Goal: Task Accomplishment & Management: Use online tool/utility

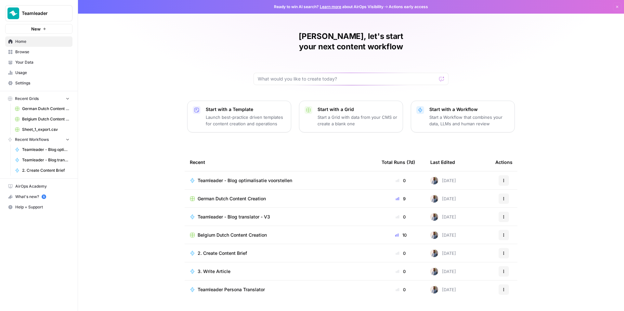
click at [41, 50] on span "Browse" at bounding box center [42, 52] width 54 height 6
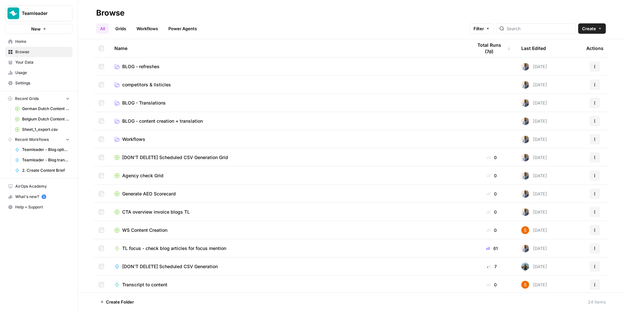
click at [140, 82] on span "competitors & listicles" at bounding box center [146, 85] width 49 height 6
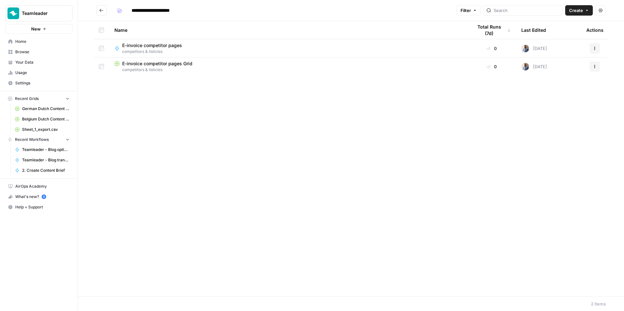
click at [150, 42] on td "E-invoice competitor pages competitors & listicles" at bounding box center [288, 48] width 358 height 18
click at [151, 44] on span "E-invoice competitor pages" at bounding box center [152, 45] width 60 height 6
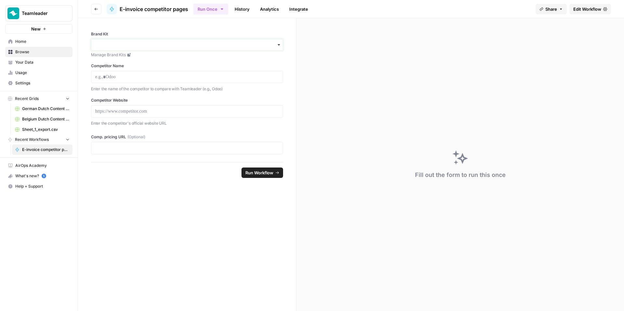
click at [152, 44] on input "Brand Kit" at bounding box center [187, 45] width 184 height 6
click at [153, 75] on div "Teamleader BE - FOCUS" at bounding box center [186, 75] width 191 height 12
click at [157, 45] on input "Brand Kit" at bounding box center [187, 45] width 184 height 6
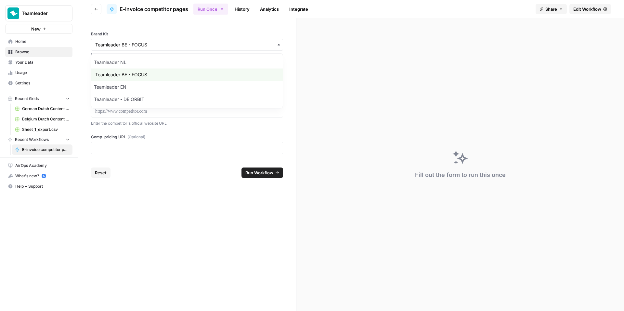
click at [151, 237] on form "Brand Kit Manage Brand Kits Competitor Name Enter the name of the competitor to…" at bounding box center [187, 164] width 218 height 293
click at [146, 74] on p at bounding box center [187, 77] width 184 height 6
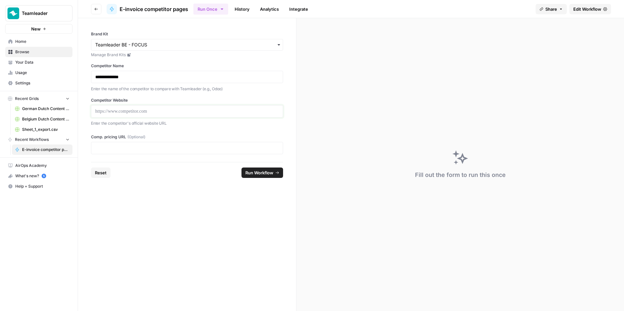
click at [151, 114] on p at bounding box center [187, 111] width 184 height 6
click at [147, 111] on p "*****" at bounding box center [187, 111] width 184 height 6
click at [135, 109] on p "*****" at bounding box center [187, 111] width 184 height 6
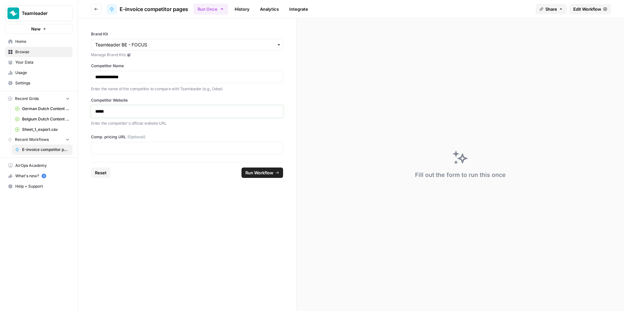
click at [134, 109] on p "*****" at bounding box center [187, 111] width 184 height 6
click at [135, 110] on p "*****" at bounding box center [187, 111] width 184 height 6
click at [144, 148] on p at bounding box center [187, 148] width 184 height 6
click at [271, 174] on span "Run Workflow" at bounding box center [259, 173] width 28 height 6
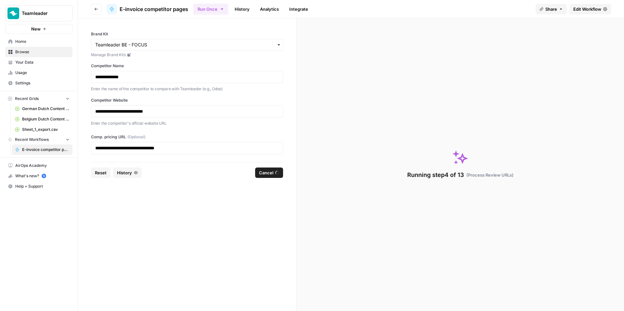
click at [176, 198] on form "**********" at bounding box center [187, 164] width 218 height 293
click at [322, 80] on div "Running step 4 of 13 ( Process Review URLs )" at bounding box center [460, 164] width 328 height 293
click at [350, 106] on div "Running step 4 of 13 ( Process Review URLs )" at bounding box center [460, 164] width 328 height 293
click at [100, 174] on span "Reset" at bounding box center [101, 173] width 12 height 6
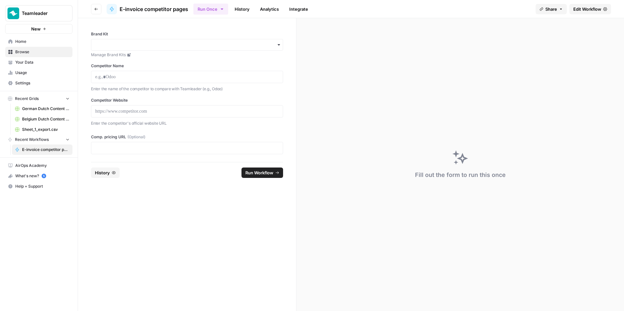
click at [525, 8] on span "Edit Workflow" at bounding box center [587, 9] width 28 height 6
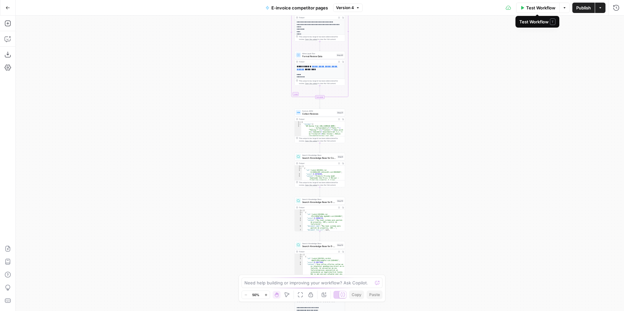
click at [525, 8] on icon "button" at bounding box center [600, 8] width 4 height 4
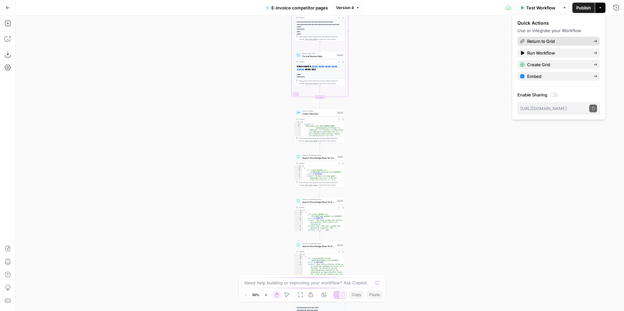
click at [525, 40] on span "Return to Grid" at bounding box center [557, 41] width 61 height 6
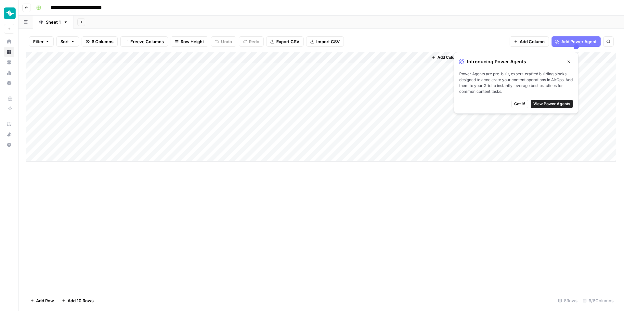
click at [69, 155] on div "Add Column" at bounding box center [321, 107] width 590 height 110
type textarea "**********"
click at [100, 212] on div "Add Column" at bounding box center [321, 171] width 590 height 238
click at [79, 154] on div "Add Column" at bounding box center [321, 112] width 590 height 121
click at [79, 155] on textarea "**********" at bounding box center [101, 156] width 104 height 9
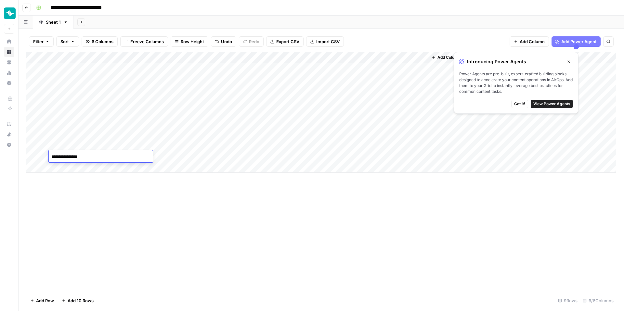
click at [161, 154] on div "Add Column" at bounding box center [321, 112] width 590 height 121
type textarea "**********"
click at [167, 201] on div "Add Column" at bounding box center [321, 171] width 590 height 238
click at [189, 155] on div "Add Column" at bounding box center [321, 112] width 590 height 121
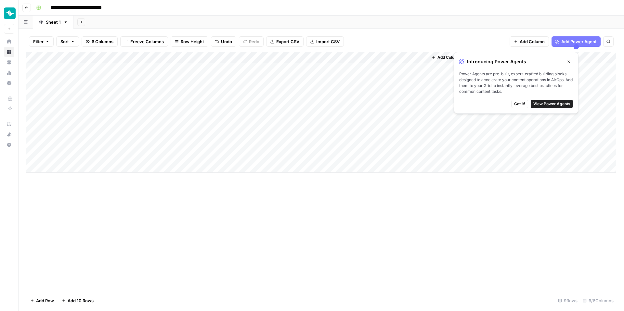
click at [189, 154] on div "Add Column" at bounding box center [321, 112] width 590 height 121
type textarea "**********"
click at [158, 257] on div "Add Column" at bounding box center [321, 171] width 590 height 238
click at [151, 156] on div "Add Column" at bounding box center [321, 112] width 590 height 121
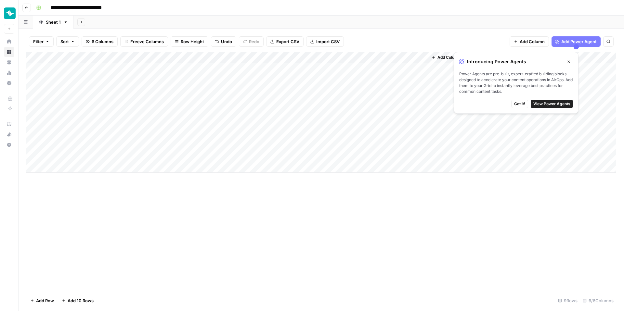
click at [241, 243] on div "Add Column" at bounding box center [321, 171] width 590 height 238
click at [253, 156] on div "Add Column" at bounding box center [321, 112] width 590 height 121
click at [362, 145] on div "Add Column" at bounding box center [321, 112] width 590 height 121
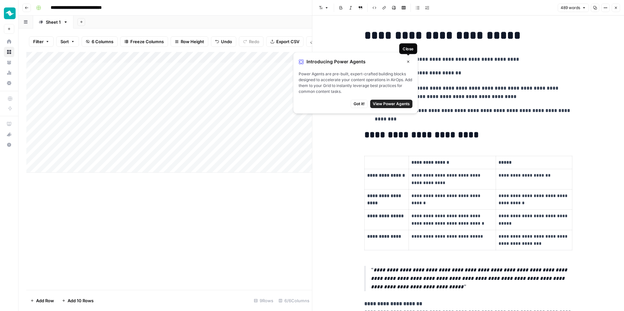
click at [410, 60] on button "Close" at bounding box center [408, 62] width 8 height 8
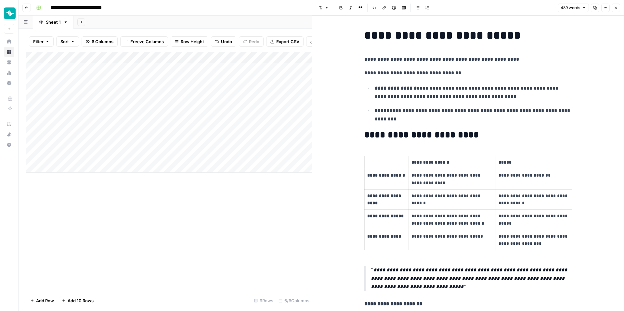
click at [525, 10] on button "Close" at bounding box center [616, 8] width 8 height 8
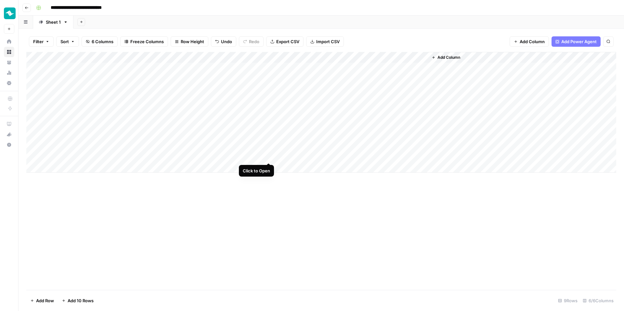
click at [267, 155] on div "Add Column" at bounding box center [321, 112] width 590 height 121
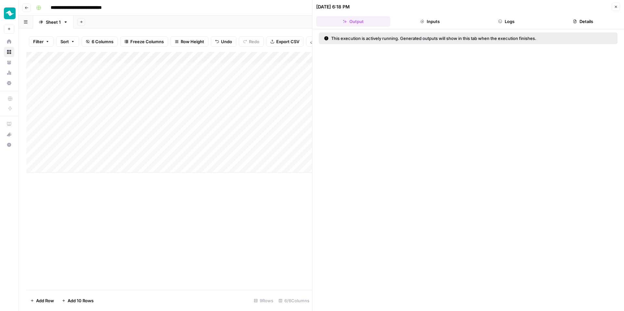
click at [492, 18] on button "Logs" at bounding box center [507, 21] width 74 height 10
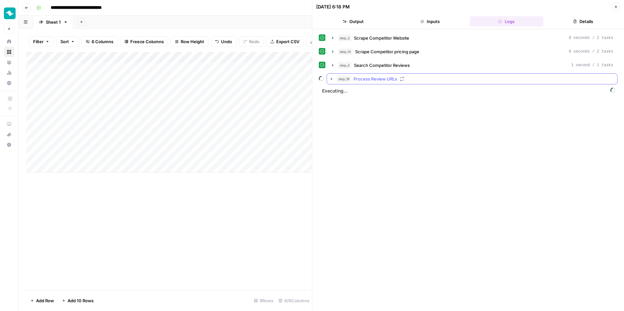
click at [444, 81] on div "step_18 Process Review URLs" at bounding box center [475, 79] width 277 height 6
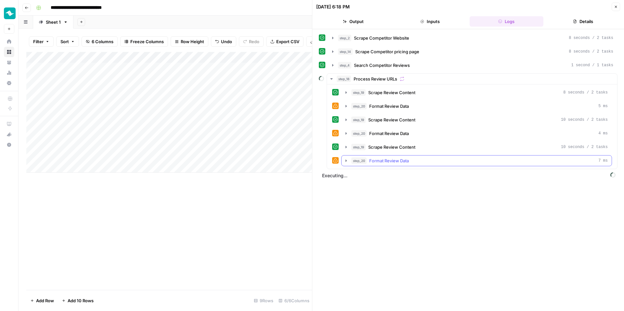
click at [420, 160] on div "step_20 Format Review Data 7 ms" at bounding box center [479, 161] width 256 height 6
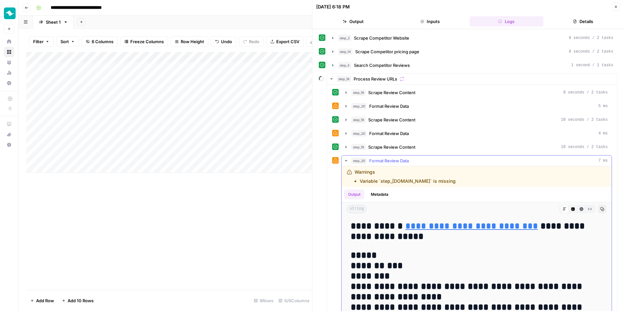
click at [421, 156] on button "step_20 Format Review Data 7 ms" at bounding box center [476, 161] width 270 height 10
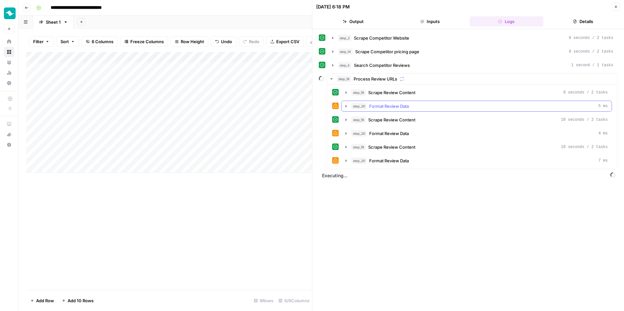
click at [429, 104] on div "step_20 Format Review Data 5 ms" at bounding box center [479, 106] width 256 height 6
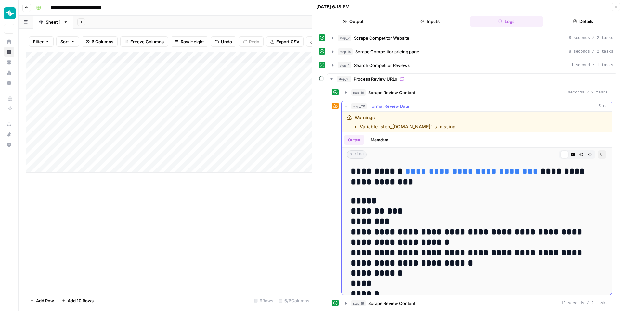
click at [429, 104] on div "step_20 Format Review Data 5 ms" at bounding box center [479, 106] width 256 height 6
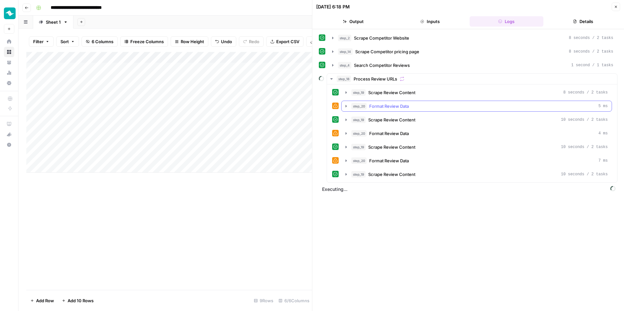
click at [429, 104] on div "step_20 Format Review Data 5 ms" at bounding box center [479, 106] width 256 height 6
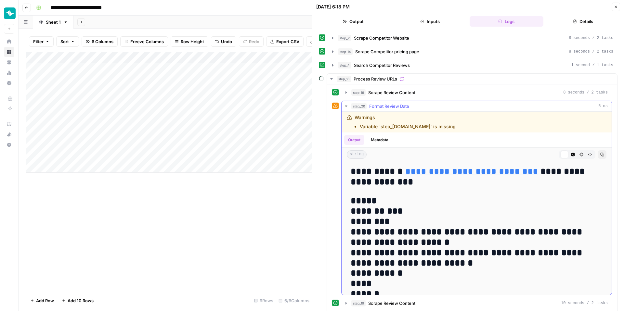
click at [429, 104] on div "step_20 Format Review Data 5 ms" at bounding box center [479, 106] width 256 height 6
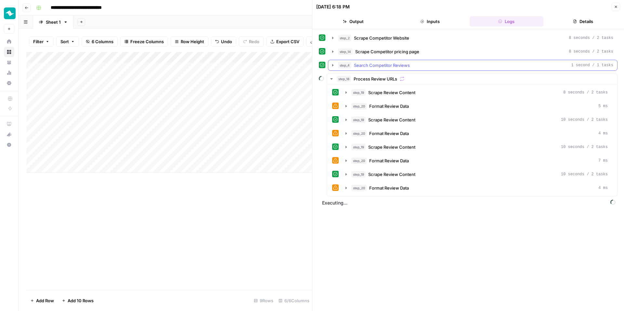
click at [440, 67] on div "step_4 Search Competitor Reviews 1 second / 1 tasks" at bounding box center [475, 65] width 275 height 6
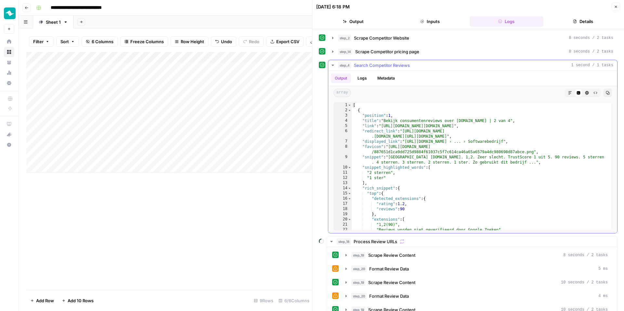
click at [440, 67] on div "step_4 Search Competitor Reviews 1 second / 1 tasks" at bounding box center [475, 65] width 275 height 6
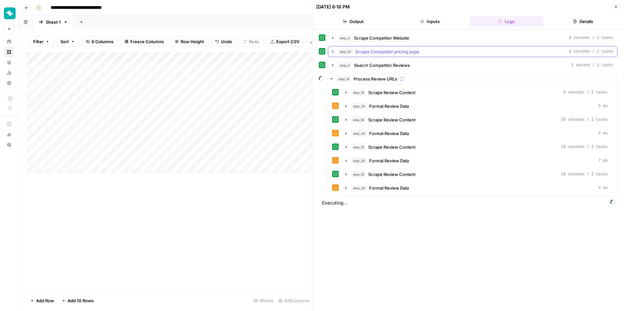
click at [446, 51] on div "step_14 Scrape Competitor pricing page 8 seconds / 2 tasks" at bounding box center [475, 51] width 275 height 6
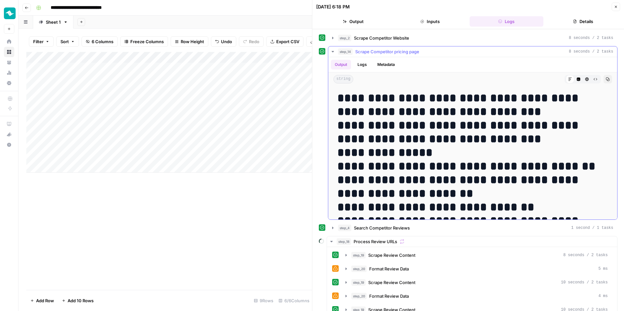
click at [446, 50] on div "step_14 Scrape Competitor pricing page 8 seconds / 2 tasks" at bounding box center [475, 51] width 275 height 6
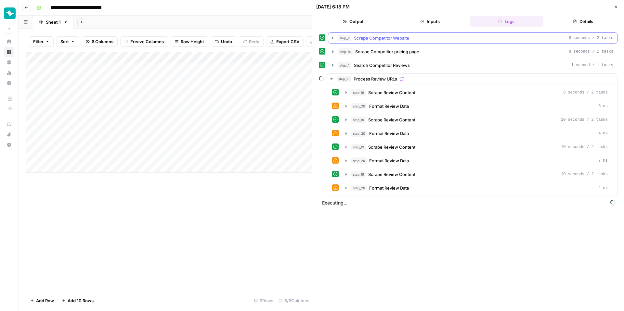
click at [447, 34] on button "step_2 Scrape Competitor Website 8 seconds / 2 tasks" at bounding box center [472, 38] width 289 height 10
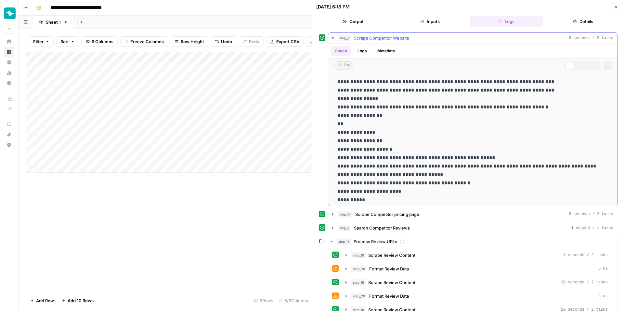
click at [447, 34] on button "step_2 Scrape Competitor Website 8 seconds / 2 tasks" at bounding box center [472, 38] width 289 height 10
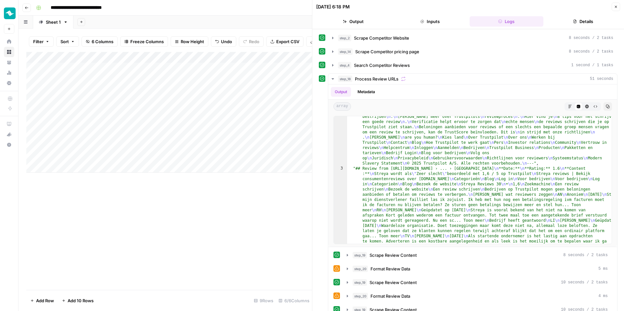
scroll to position [145, 0]
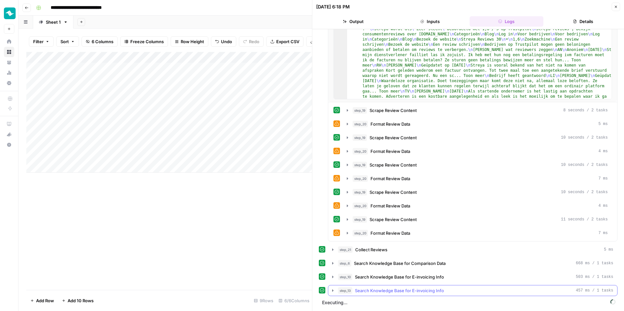
click at [435, 274] on button "step_13 Search Knowledge Base for E-invoicing Info 457 ms / 1 tasks" at bounding box center [472, 291] width 289 height 10
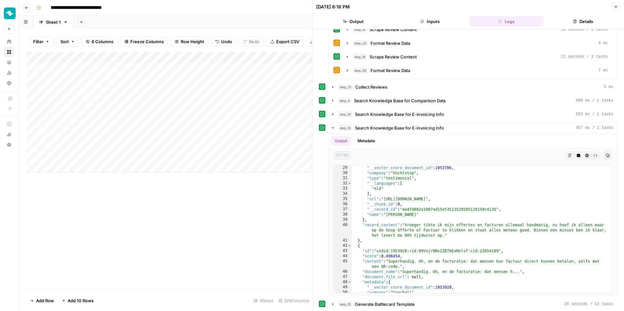
scroll to position [349, 0]
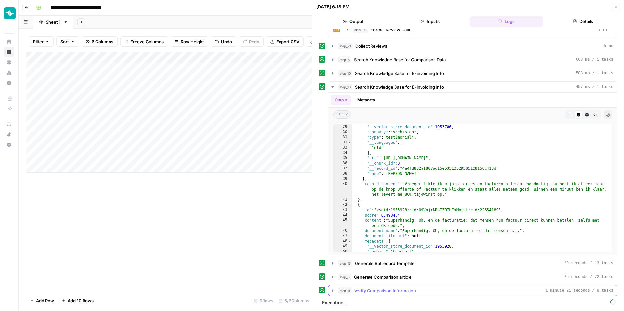
click at [417, 274] on button "step_11 Verify Comparison Information 1 minute 21 seconds / 8 tasks" at bounding box center [472, 291] width 289 height 10
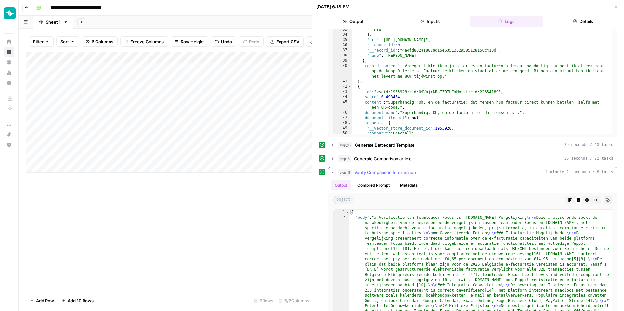
scroll to position [511, 0]
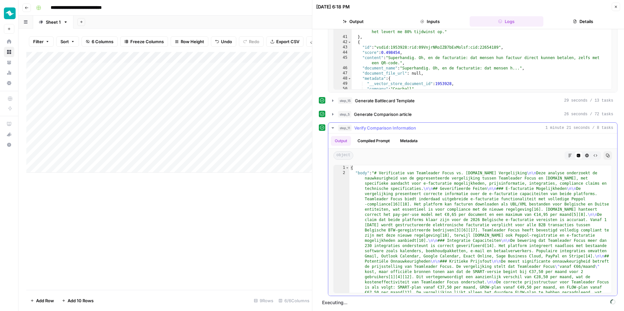
click at [402, 128] on span "Verify Comparison Information" at bounding box center [385, 128] width 62 height 6
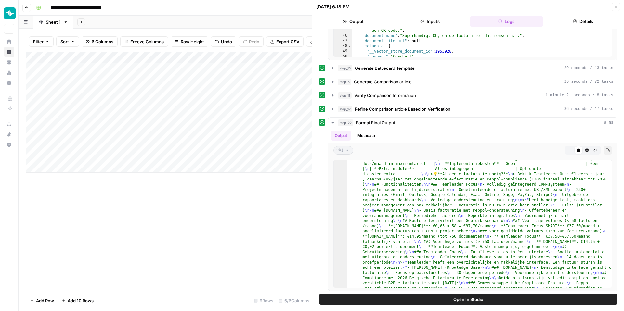
scroll to position [173, 0]
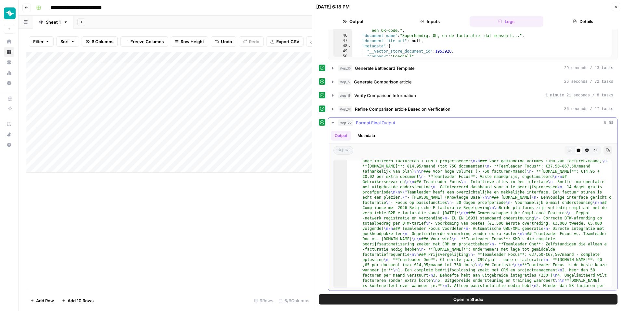
click at [525, 150] on icon "button" at bounding box center [569, 150] width 3 height 3
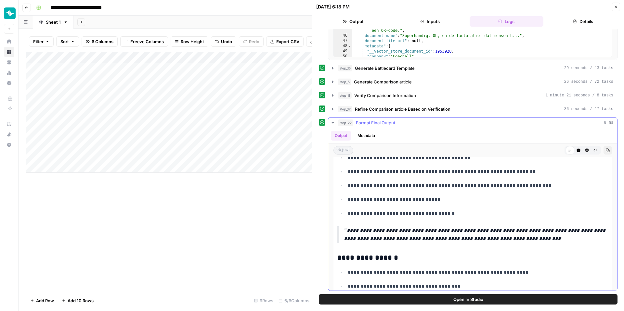
scroll to position [0, 0]
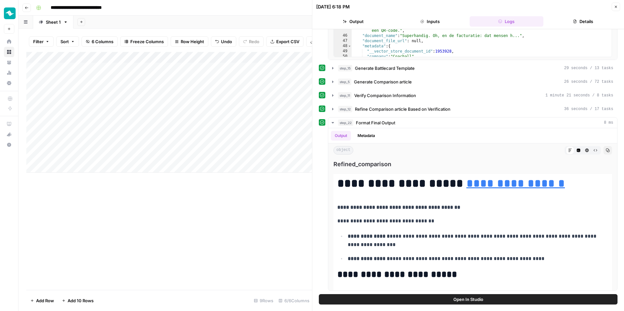
click at [525, 9] on button "Close" at bounding box center [616, 7] width 8 height 8
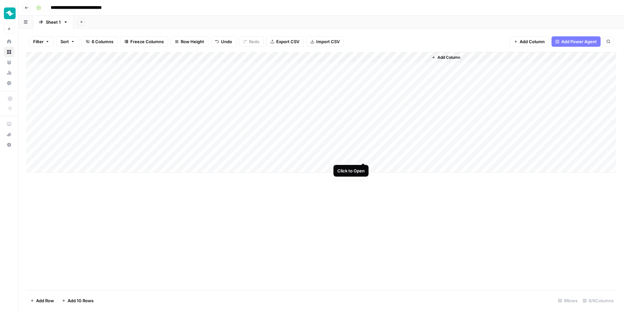
click at [364, 156] on div "Add Column" at bounding box center [321, 112] width 590 height 121
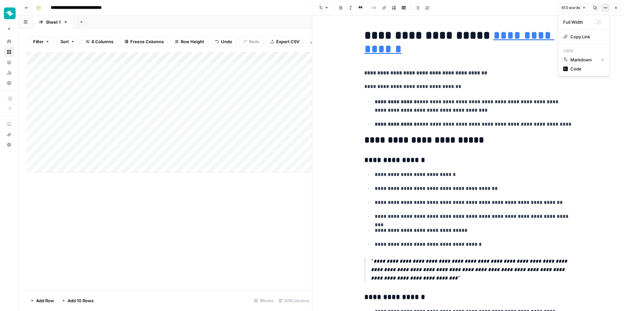
click at [525, 5] on button "Options" at bounding box center [605, 8] width 8 height 8
click at [463, 50] on h1 "**********" at bounding box center [468, 42] width 208 height 27
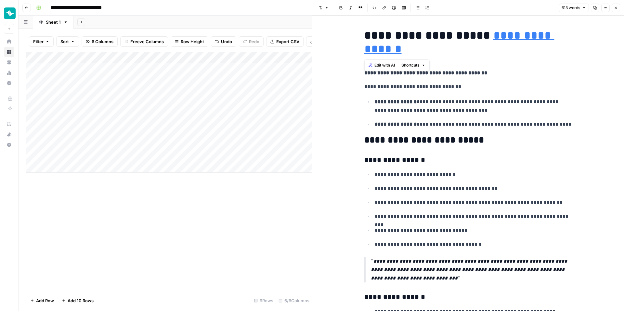
click at [463, 50] on h1 "**********" at bounding box center [468, 42] width 208 height 27
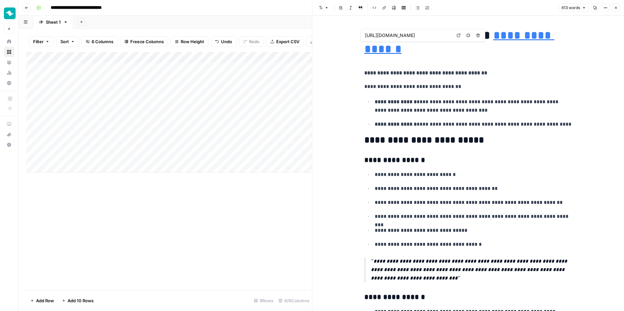
click at [378, 83] on p "**********" at bounding box center [468, 87] width 208 height 8
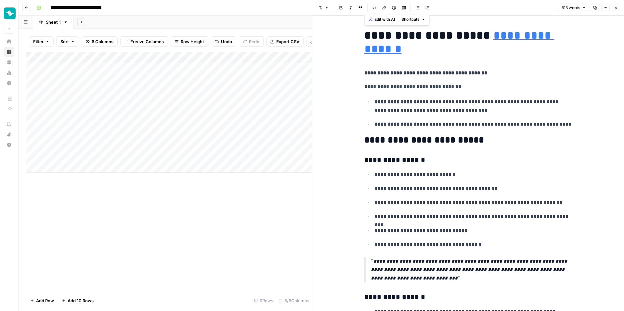
click at [382, 18] on span "Edit with AI" at bounding box center [384, 20] width 20 height 6
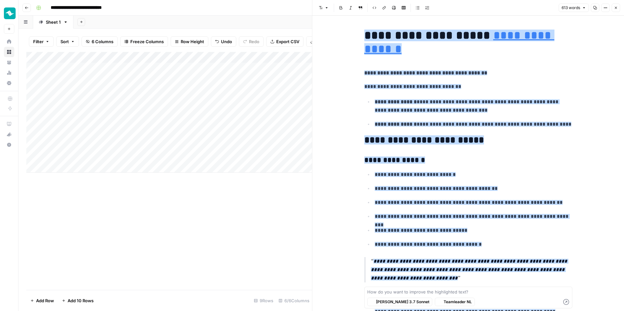
scroll to position [1419, 0]
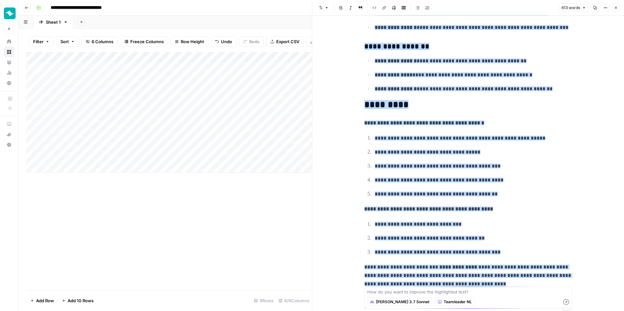
type textarea "f"
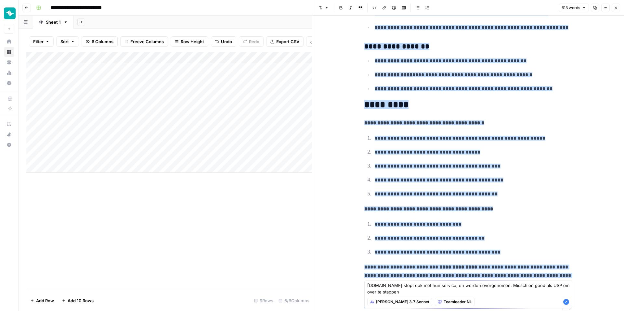
scroll to position [1442, 0]
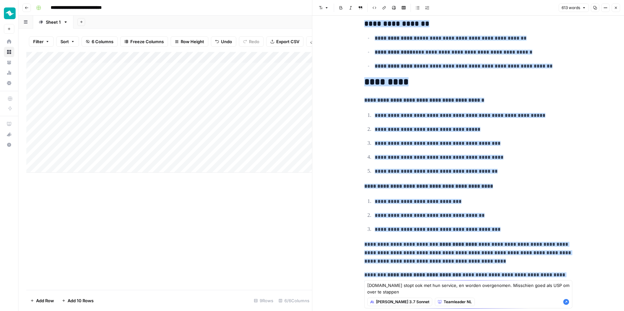
type textarea "[DOMAIN_NAME] stopt ook met hun service, en worden overgenomen. Misschien goed …"
click at [525, 274] on icon "button" at bounding box center [566, 302] width 6 height 6
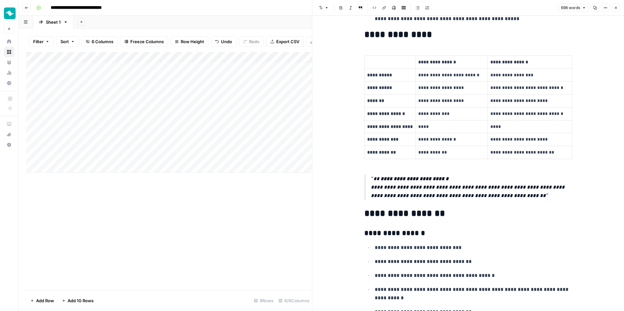
scroll to position [0, 0]
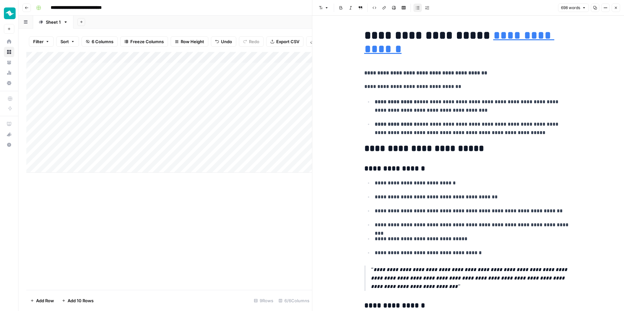
click at [503, 134] on p "**********" at bounding box center [474, 128] width 198 height 17
click at [525, 5] on button "Options" at bounding box center [605, 8] width 8 height 8
click at [525, 68] on span "Code" at bounding box center [585, 69] width 31 height 6
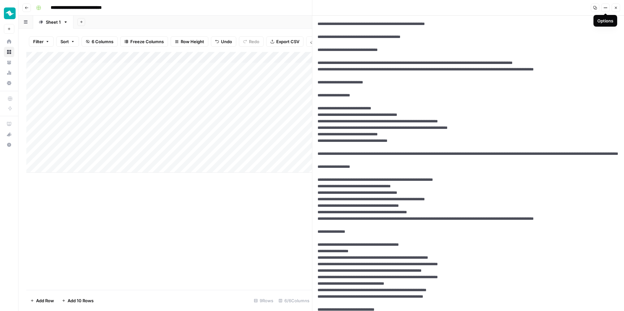
click at [525, 8] on icon "button" at bounding box center [616, 8] width 4 height 4
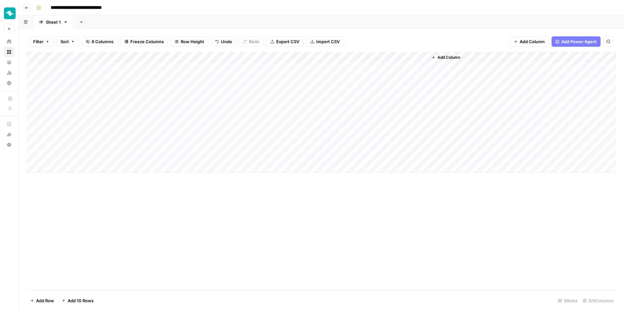
click at [421, 145] on div "Add Column" at bounding box center [321, 112] width 590 height 121
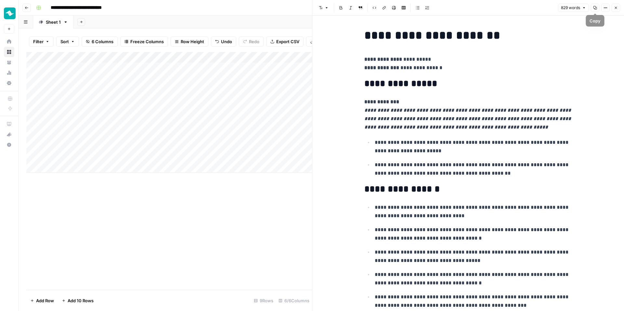
click at [525, 9] on icon "button" at bounding box center [595, 8] width 4 height 4
click at [525, 6] on icon "button" at bounding box center [616, 8] width 4 height 4
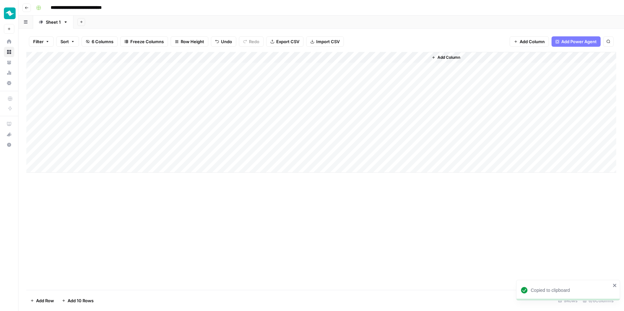
click at [349, 179] on div "Add Column" at bounding box center [321, 171] width 590 height 238
click at [354, 158] on div "Add Column" at bounding box center [321, 112] width 590 height 121
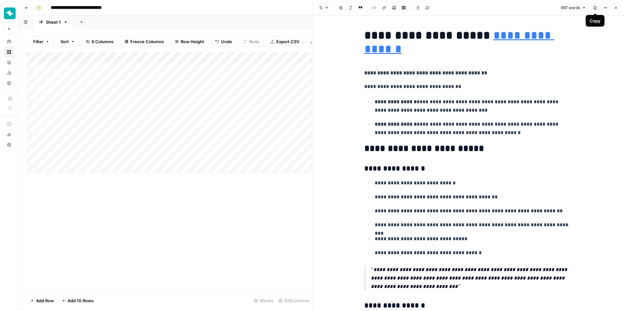
click at [525, 7] on icon "button" at bounding box center [595, 8] width 4 height 4
click at [525, 9] on icon "button" at bounding box center [605, 8] width 4 height 4
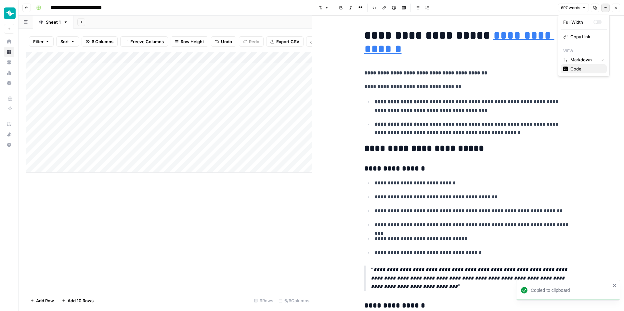
click at [525, 68] on span "Code" at bounding box center [585, 69] width 31 height 6
